Goal: Task Accomplishment & Management: Manage account settings

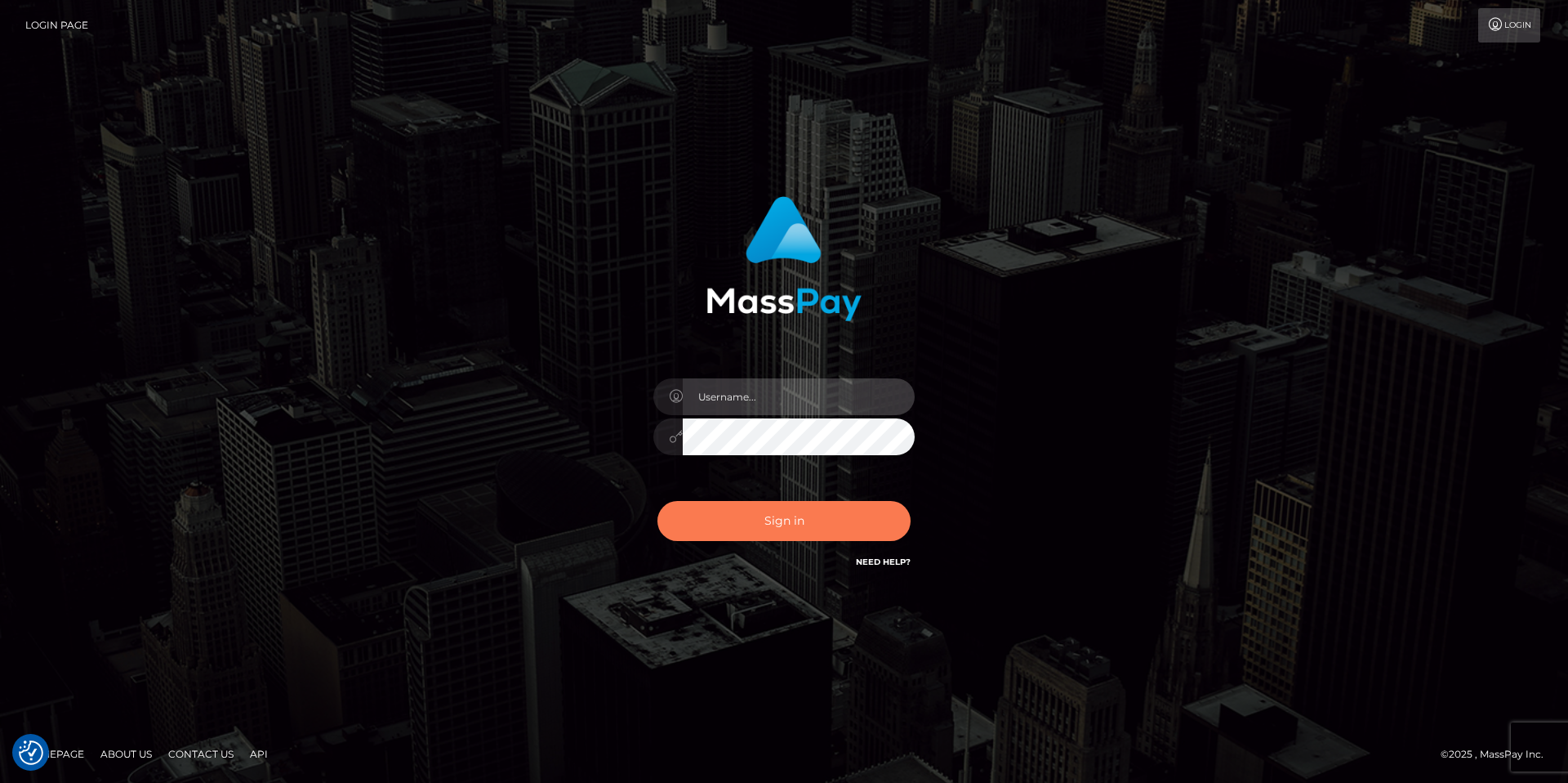
type input "[EMAIL_ADDRESS][DOMAIN_NAME]"
click at [800, 523] on button "Sign in" at bounding box center [784, 520] width 253 height 40
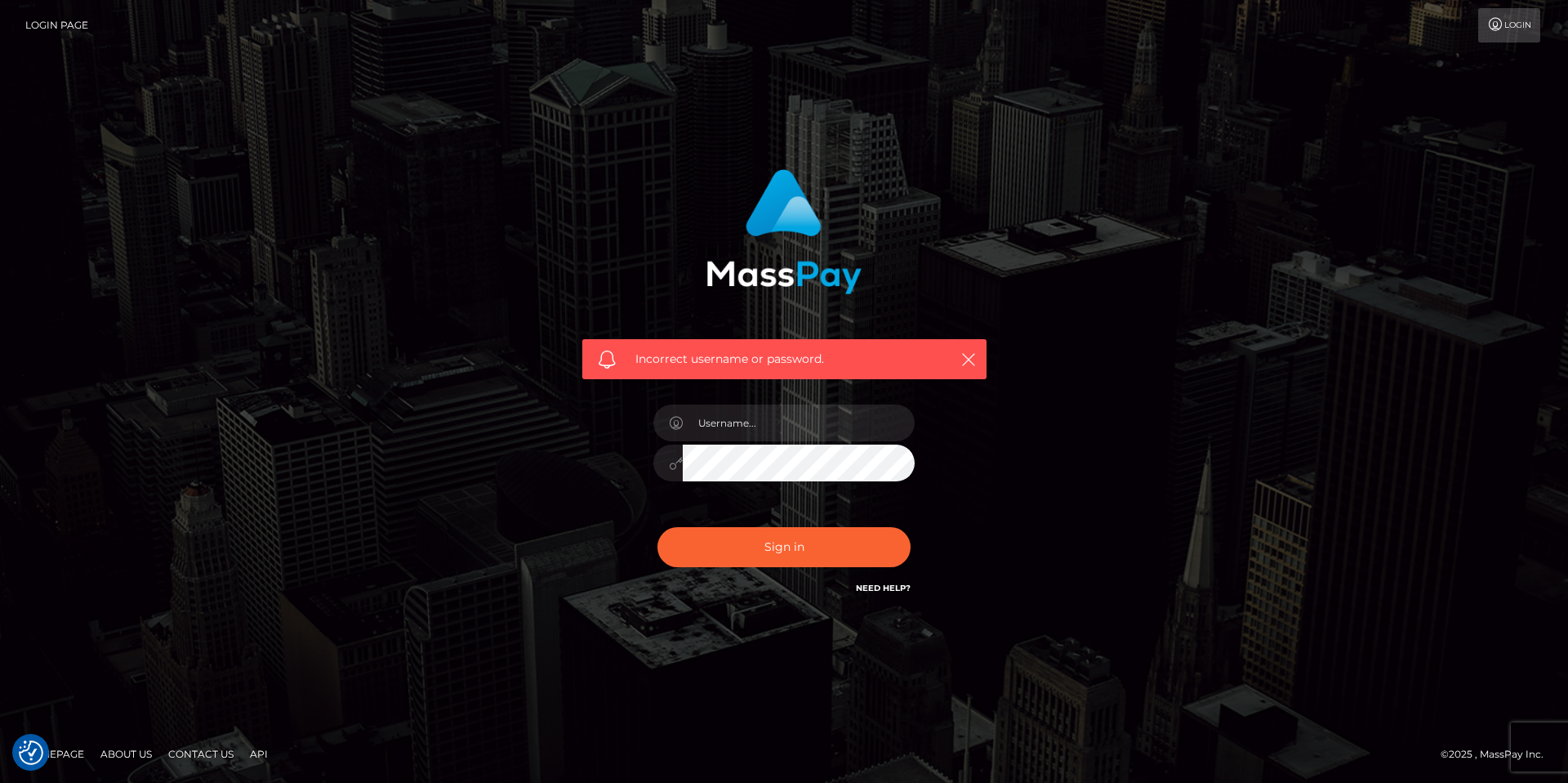
type input "[EMAIL_ADDRESS][DOMAIN_NAME]"
click at [658, 527] on button "Sign in" at bounding box center [784, 547] width 253 height 40
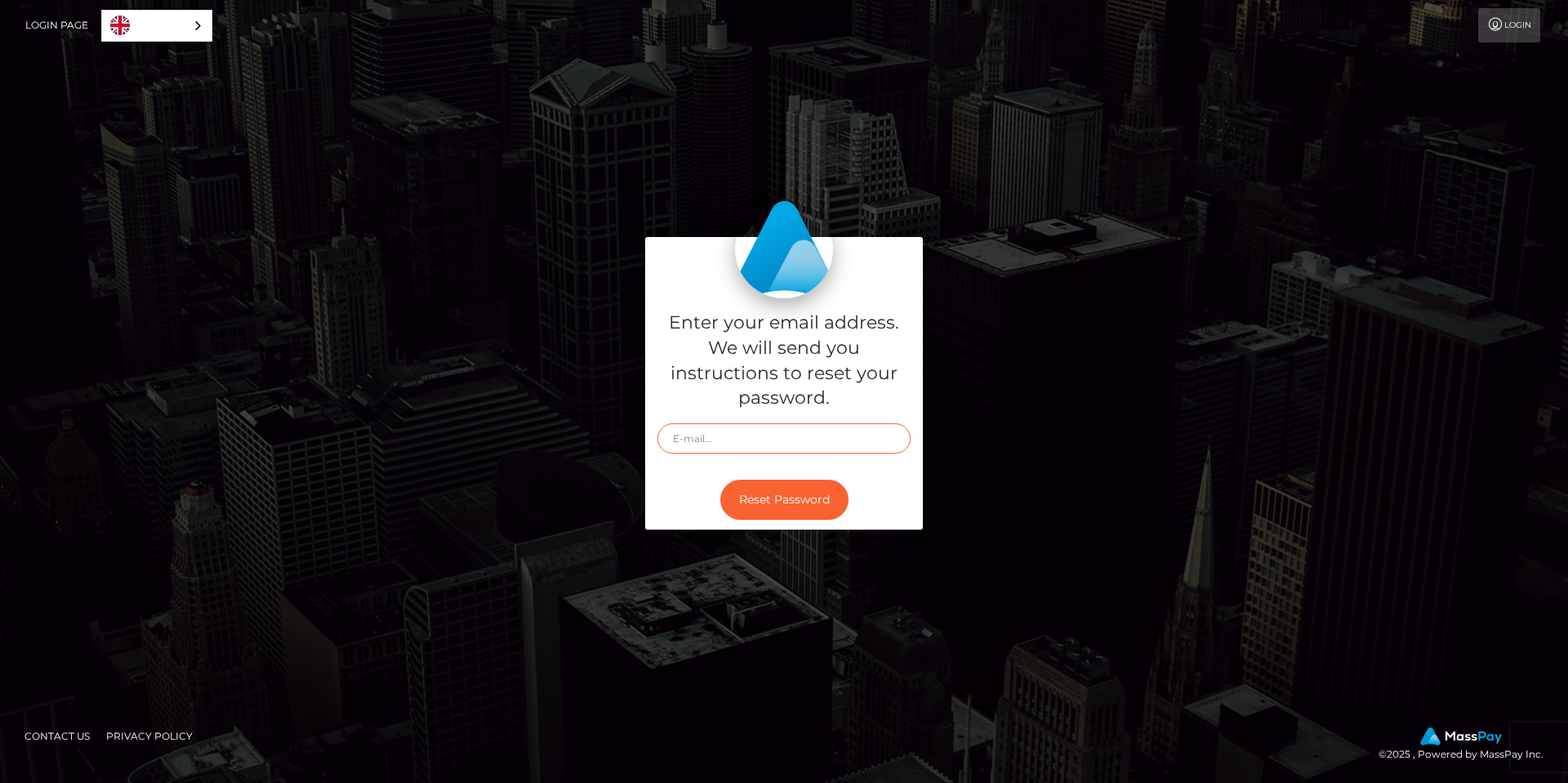
click at [781, 449] on input "text" at bounding box center [784, 438] width 253 height 30
type input "[EMAIL_ADDRESS][DOMAIN_NAME]"
click at [764, 499] on button "Reset Password" at bounding box center [785, 499] width 128 height 40
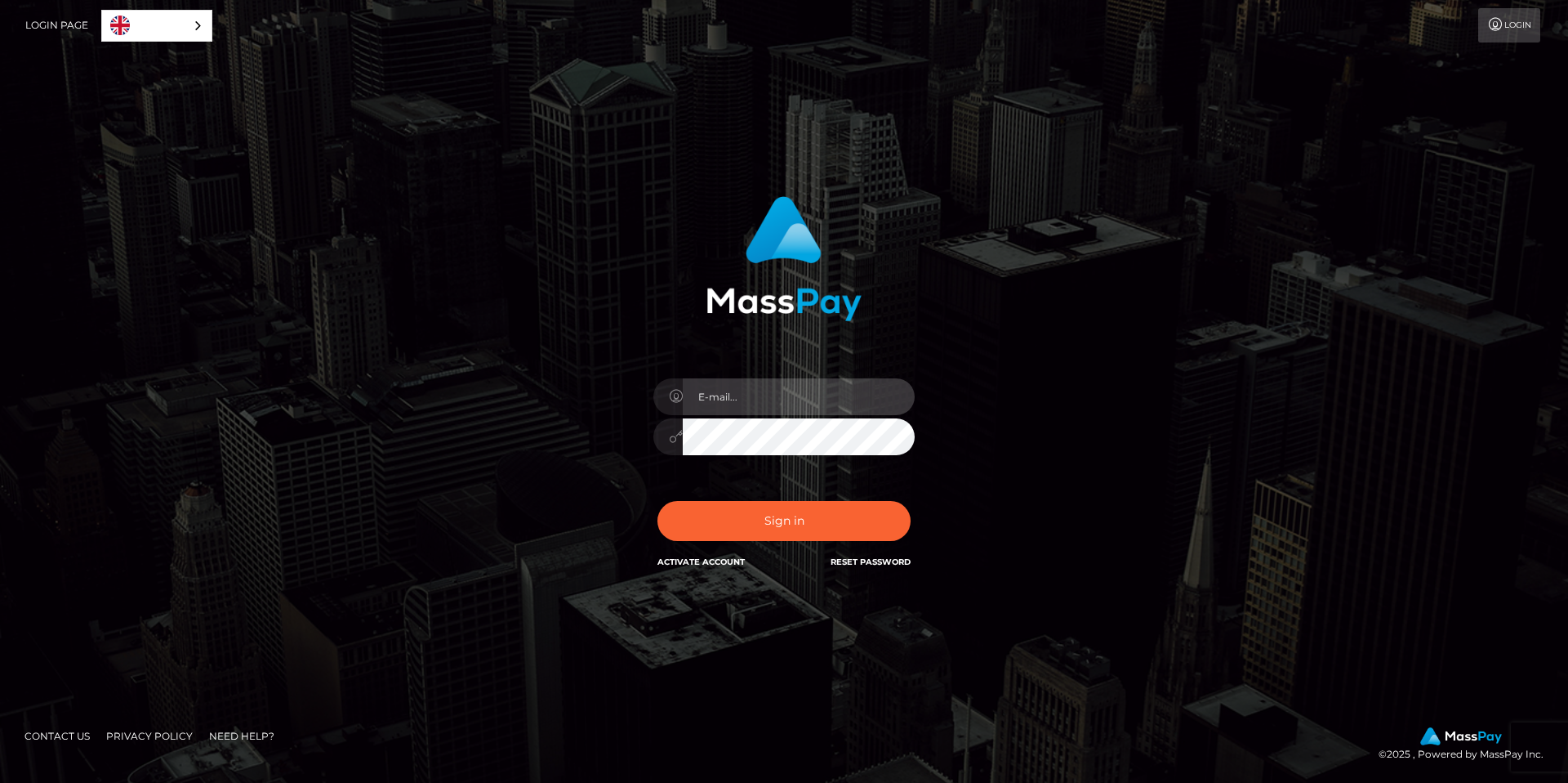
type input "[EMAIL_ADDRESS][DOMAIN_NAME]"
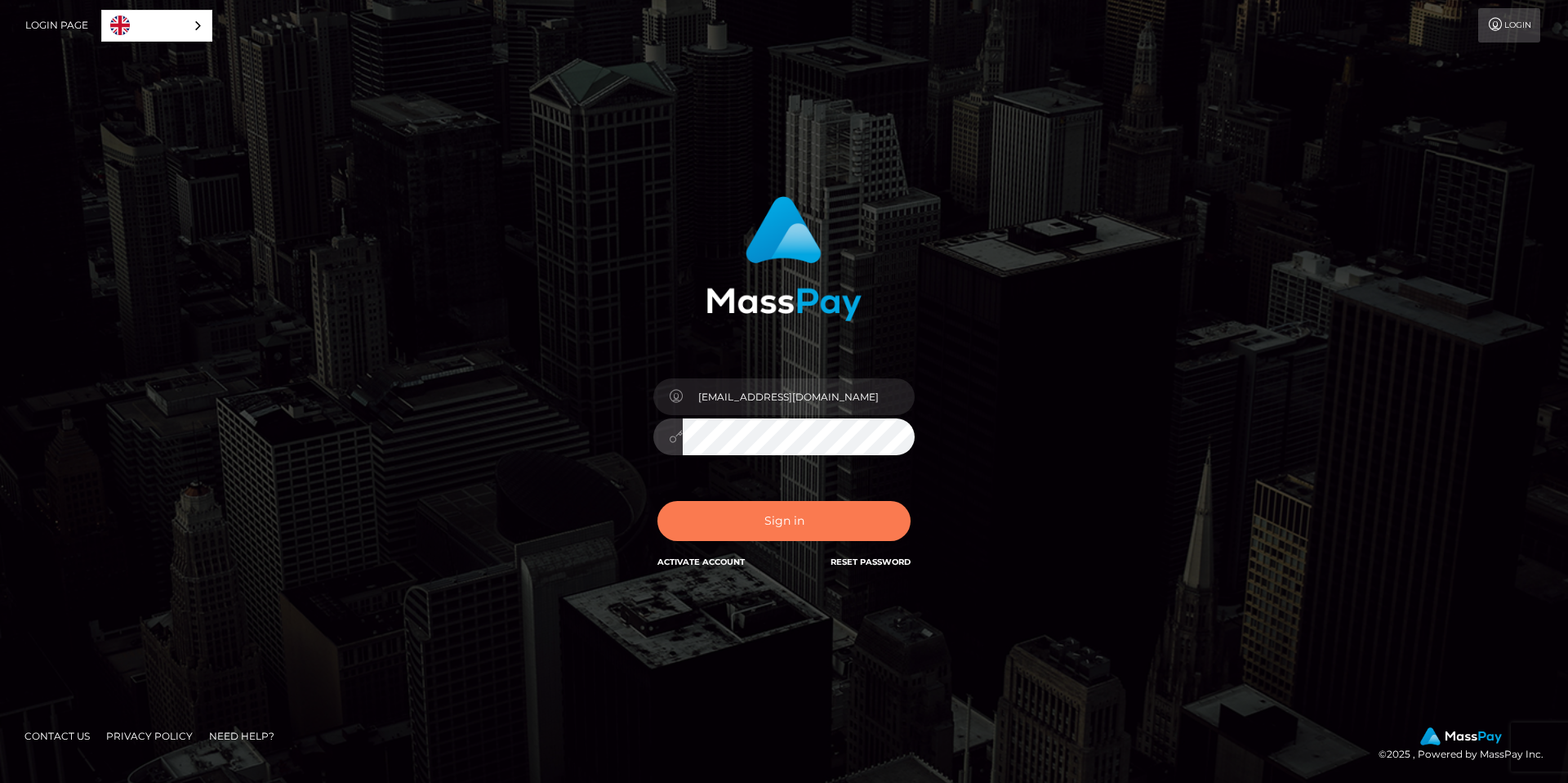
click at [841, 528] on button "Sign in" at bounding box center [784, 520] width 253 height 40
